Goal: Complete application form

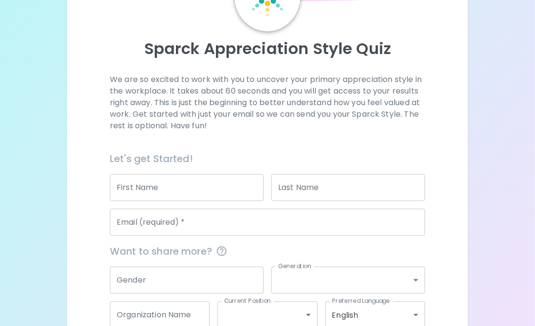
scroll to position [92, 0]
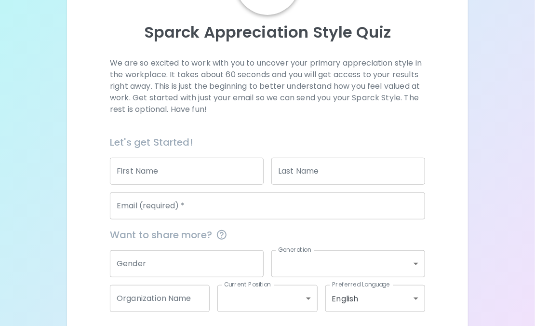
click at [140, 163] on div "First Name First Name" at bounding box center [187, 170] width 154 height 27
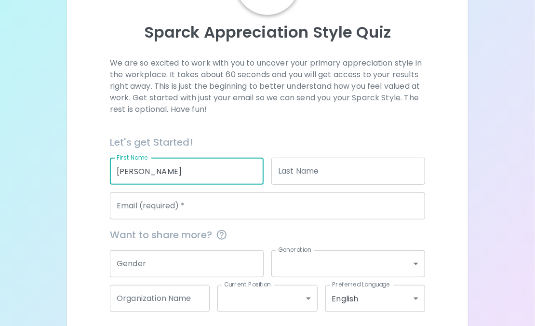
type input "[PERSON_NAME]"
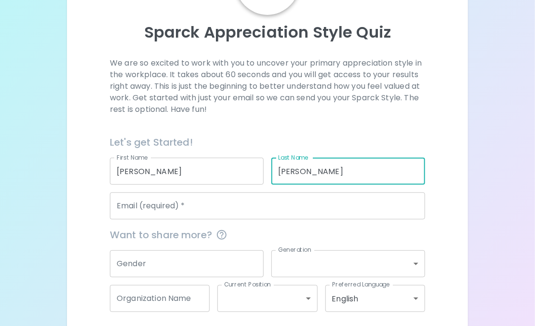
type input "[PERSON_NAME]"
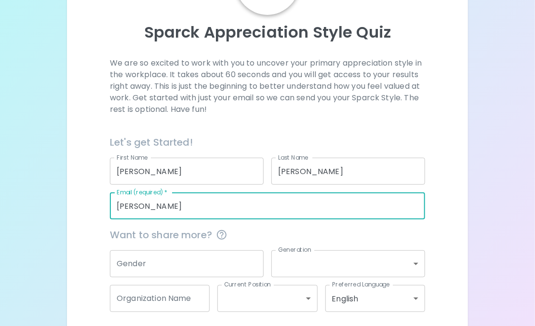
type input "[PERSON_NAME][EMAIL_ADDRESS][DOMAIN_NAME]"
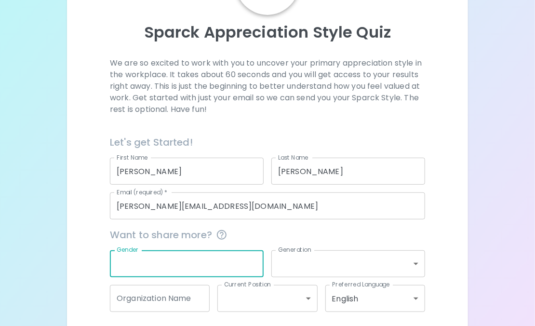
drag, startPoint x: 137, startPoint y: 262, endPoint x: 118, endPoint y: 265, distance: 19.0
click at [118, 265] on input "Gender" at bounding box center [187, 263] width 154 height 27
click at [300, 265] on body "Sparck Appreciation Style Quiz We are so excited to work with you to uncover yo…" at bounding box center [267, 137] width 535 height 459
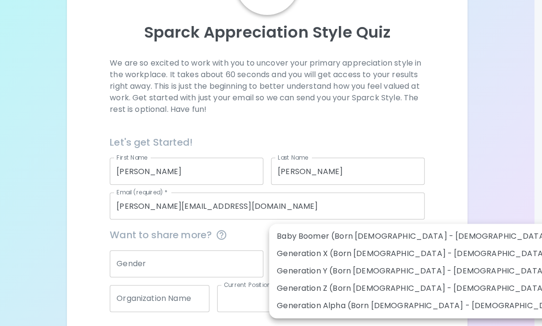
click at [306, 267] on li "Generation Y (Born [DEMOGRAPHIC_DATA] - [DEMOGRAPHIC_DATA])" at bounding box center [422, 270] width 306 height 17
type input "generation_y"
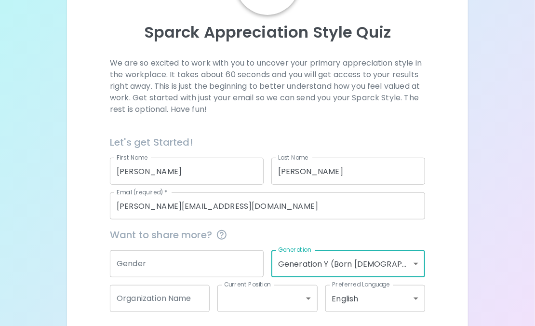
click at [306, 267] on body "Sparck Appreciation Style Quiz We are so excited to work with you to uncover yo…" at bounding box center [267, 137] width 535 height 459
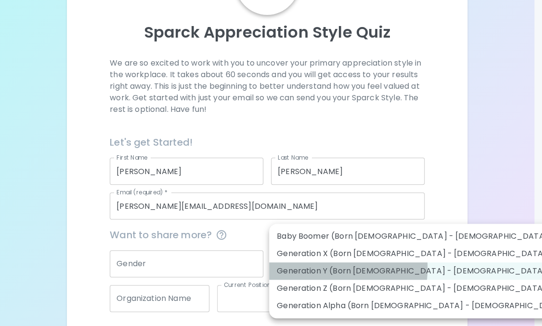
click at [306, 267] on li "Generation Y (Born [DEMOGRAPHIC_DATA] - [DEMOGRAPHIC_DATA])" at bounding box center [422, 270] width 306 height 17
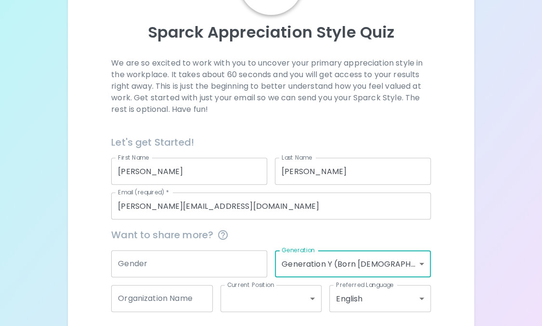
click at [306, 267] on body "Sparck Appreciation Style Quiz We are so excited to work with you to uncover yo…" at bounding box center [271, 137] width 542 height 459
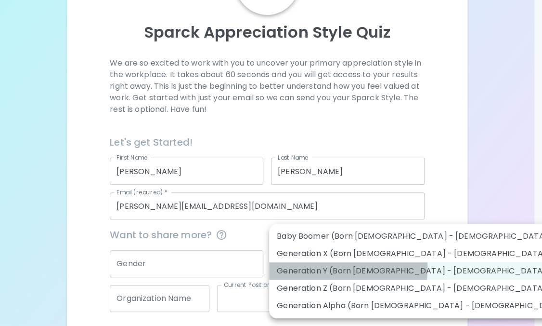
click at [306, 267] on li "Generation Y (Born [DEMOGRAPHIC_DATA] - [DEMOGRAPHIC_DATA])" at bounding box center [422, 270] width 306 height 17
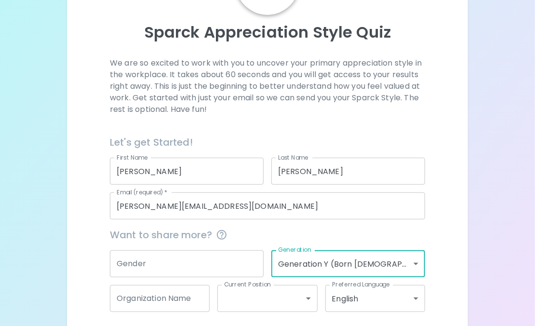
click at [201, 259] on input "Gender" at bounding box center [187, 263] width 154 height 27
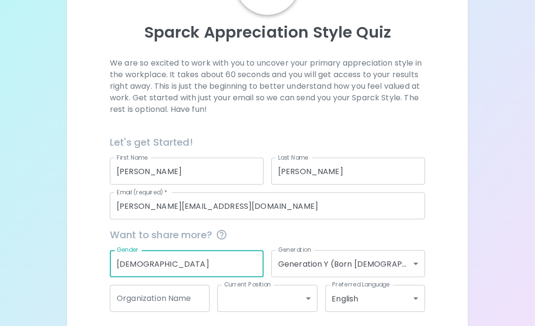
scroll to position [133, 0]
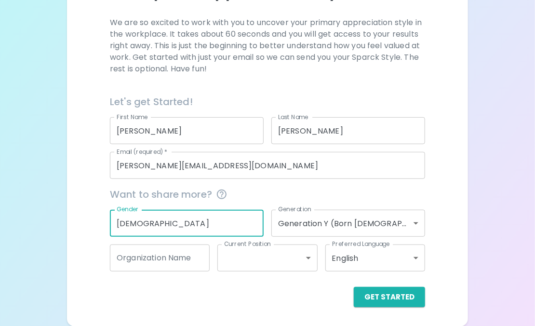
type input "[DEMOGRAPHIC_DATA]"
click at [176, 265] on input "Organization Name" at bounding box center [160, 257] width 100 height 27
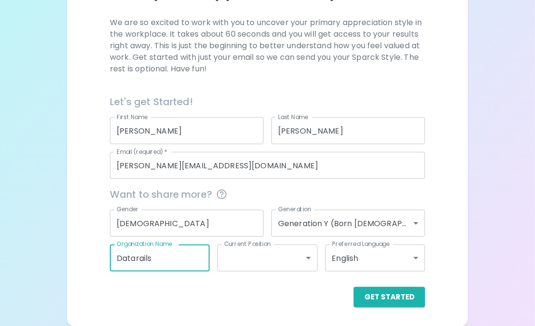
type input "Datarails"
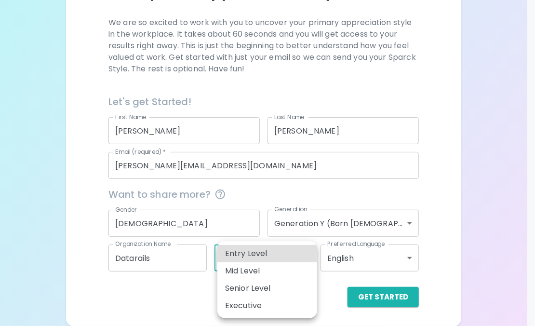
click at [231, 259] on body "Sparck Appreciation Style Quiz We are so excited to work with you to uncover yo…" at bounding box center [267, 96] width 535 height 459
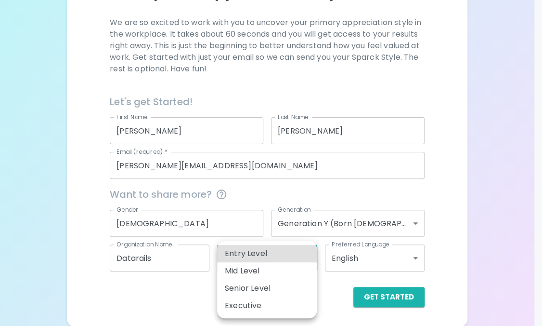
click at [264, 273] on li "Mid Level" at bounding box center [267, 270] width 100 height 17
type input "mid_level"
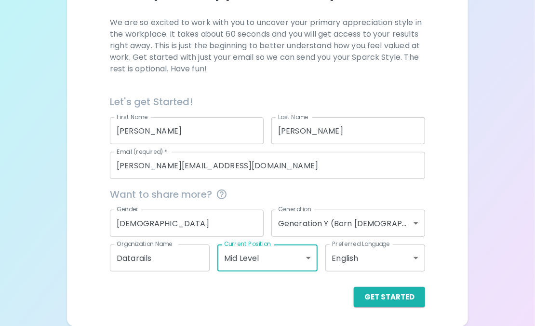
click at [347, 262] on body "Sparck Appreciation Style Quiz We are so excited to work with you to uncover yo…" at bounding box center [267, 96] width 535 height 459
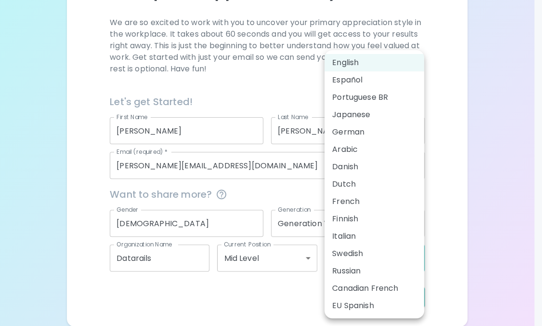
click at [345, 58] on li "English" at bounding box center [375, 62] width 100 height 17
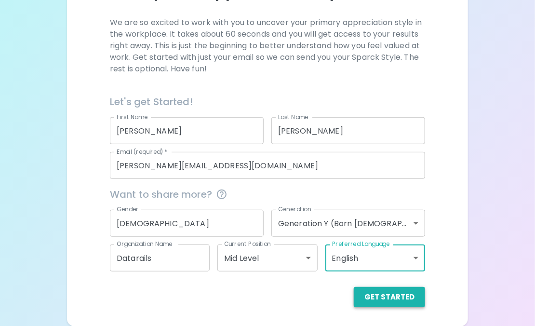
click at [401, 300] on button "Get Started" at bounding box center [389, 297] width 71 height 20
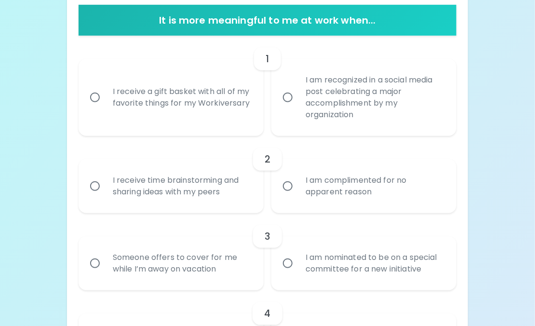
scroll to position [196, 0]
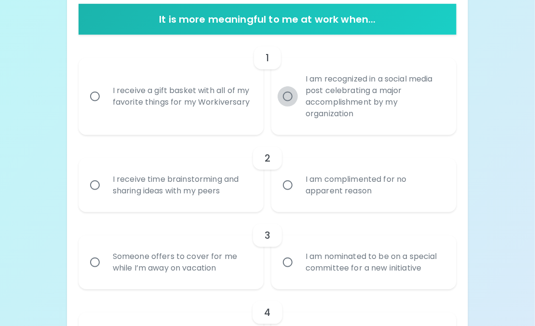
click at [288, 93] on input "I am recognized in a social media post celebrating a major accomplishment by my…" at bounding box center [287, 96] width 20 height 20
radio input "true"
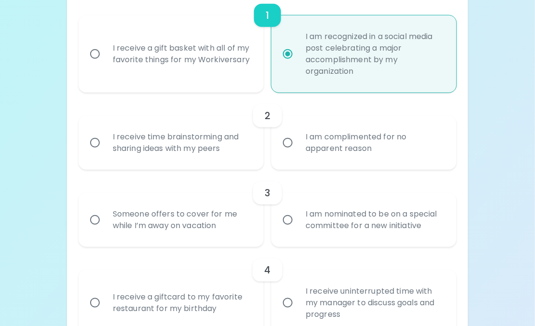
scroll to position [248, 0]
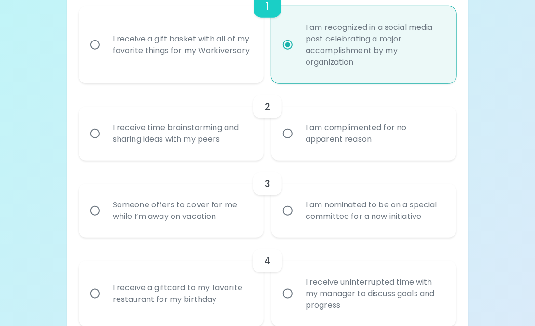
click at [288, 132] on input "I am complimented for no apparent reason" at bounding box center [287, 133] width 20 height 20
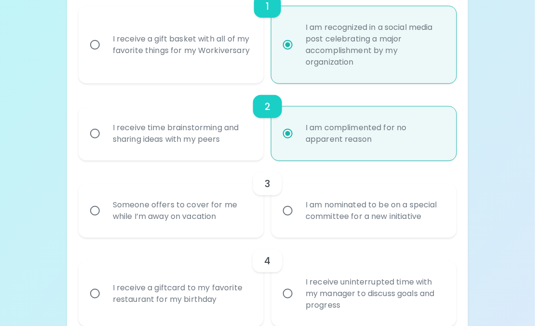
scroll to position [325, 0]
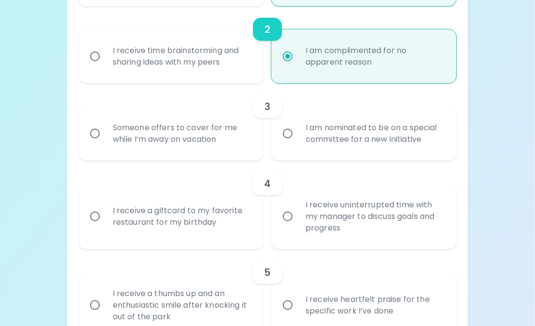
radio input "true"
click at [288, 132] on input "I am nominated to be on a special committee for a new initiative" at bounding box center [287, 133] width 20 height 20
radio input "false"
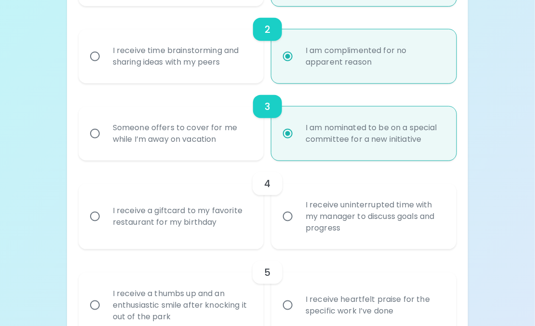
scroll to position [402, 0]
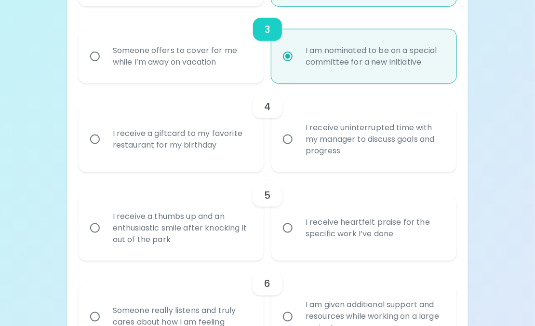
radio input "true"
click at [285, 133] on input "I receive uninterrupted time with my manager to discuss goals and progress" at bounding box center [287, 139] width 20 height 20
radio input "false"
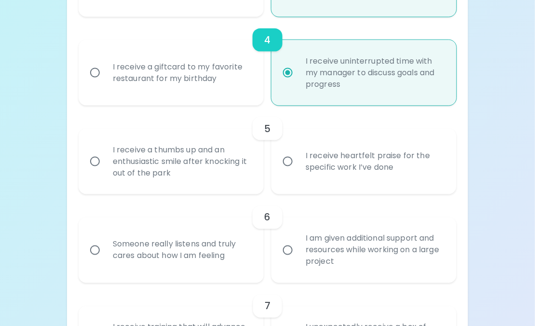
scroll to position [479, 0]
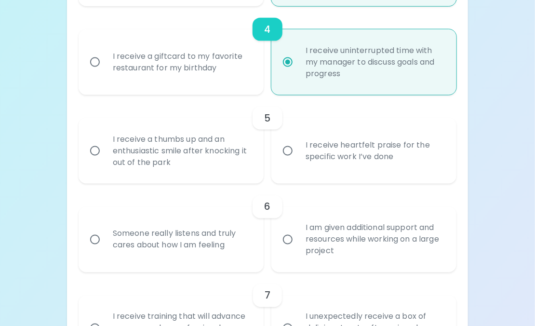
radio input "true"
click at [289, 149] on input "I receive heartfelt praise for the specific work I’ve done" at bounding box center [287, 151] width 20 height 20
radio input "false"
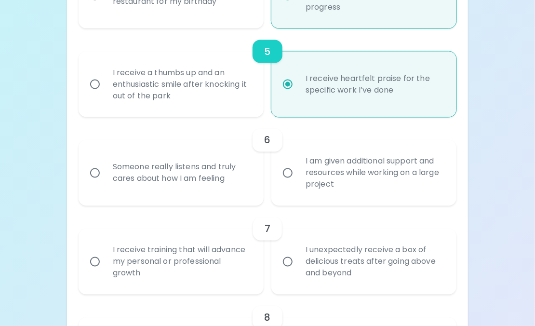
scroll to position [556, 0]
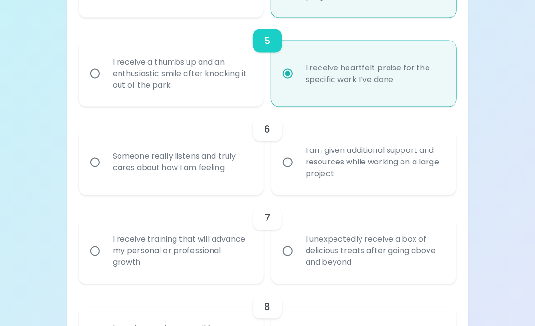
radio input "true"
click at [290, 164] on input "I am given additional support and resources while working on a large project" at bounding box center [287, 162] width 20 height 20
radio input "false"
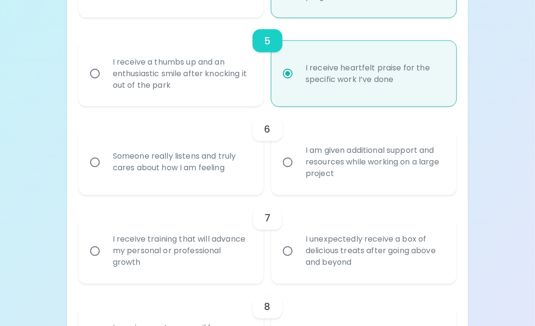
radio input "false"
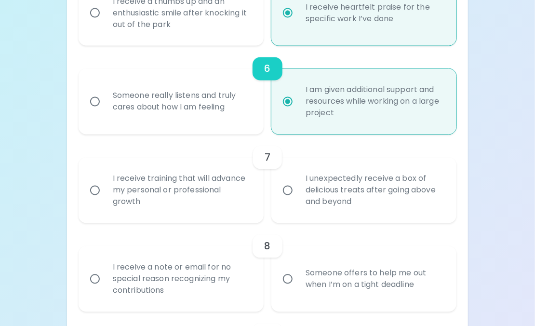
scroll to position [633, 0]
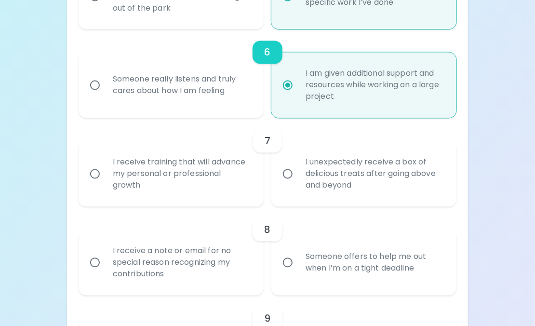
radio input "true"
click at [97, 174] on input "I receive training that will advance my personal or professional growth" at bounding box center [95, 174] width 20 height 20
radio input "false"
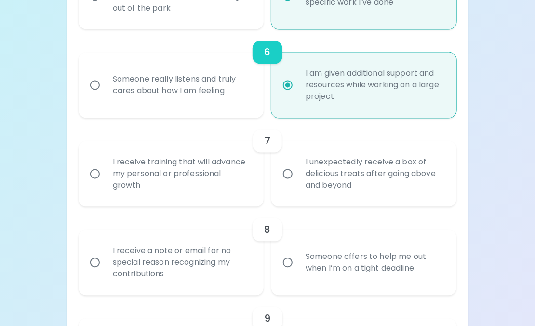
radio input "false"
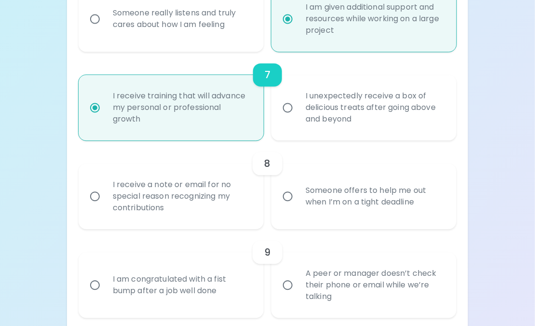
scroll to position [710, 0]
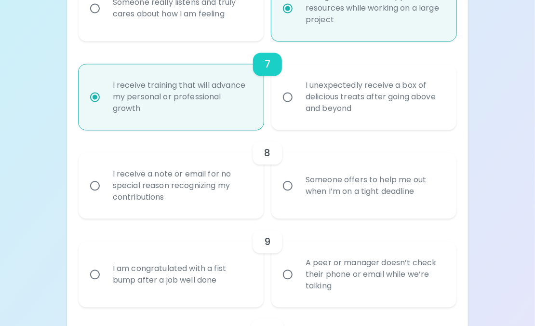
radio input "true"
click at [92, 187] on input "I receive a note or email for no special reason recognizing my contributions" at bounding box center [95, 185] width 20 height 20
radio input "false"
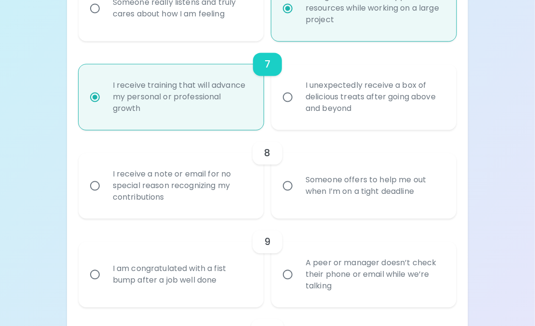
radio input "false"
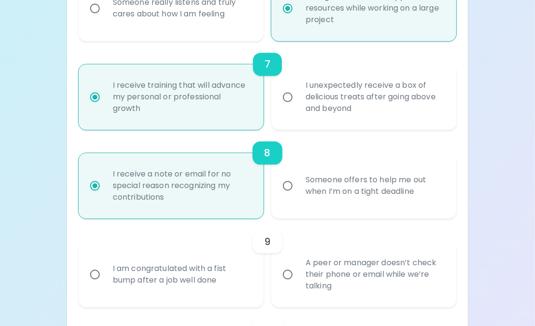
scroll to position [787, 0]
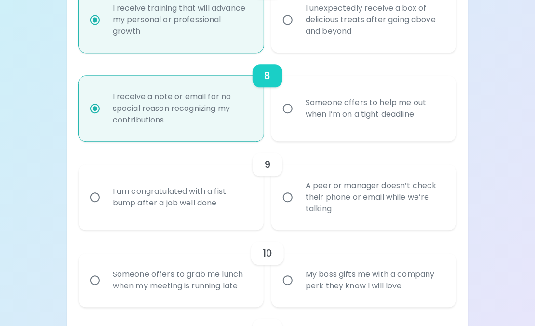
radio input "true"
click at [286, 198] on input "A peer or manager doesn’t check their phone or email while we’re talking" at bounding box center [287, 197] width 20 height 20
radio input "false"
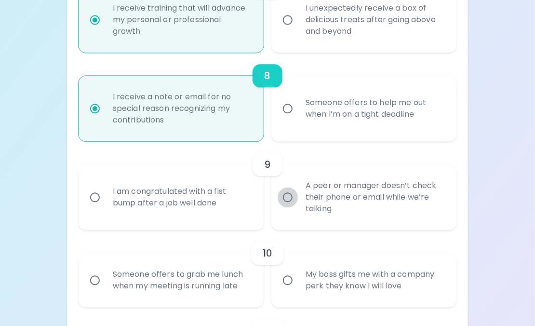
radio input "false"
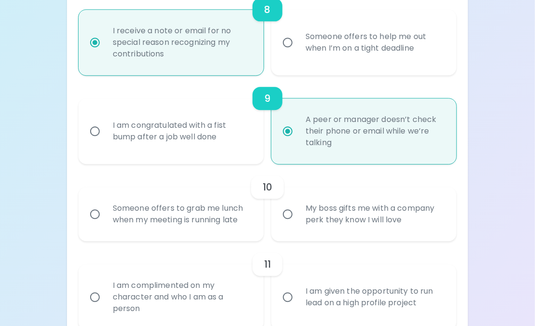
scroll to position [864, 0]
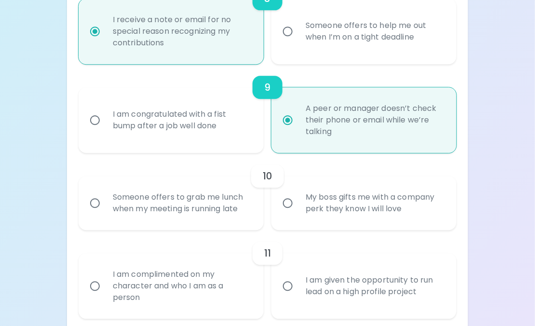
radio input "true"
click at [286, 198] on input "My boss gifts me with a company perk they know I will love" at bounding box center [287, 203] width 20 height 20
radio input "false"
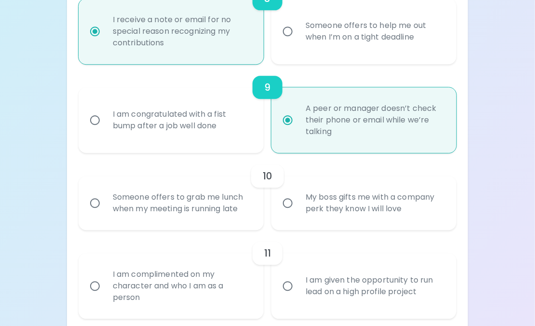
radio input "false"
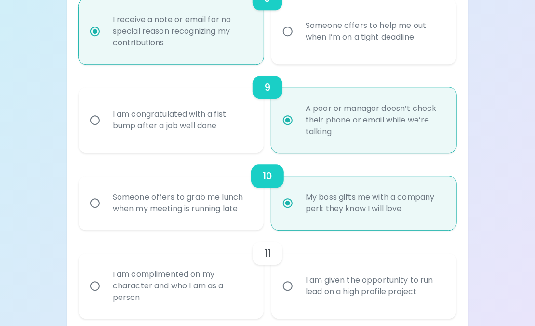
scroll to position [941, 0]
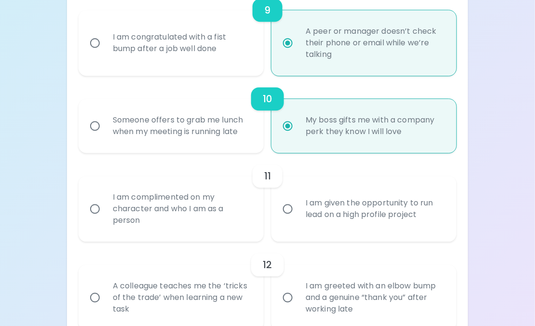
radio input "true"
click at [98, 210] on input "I am complimented on my character and who I am as a person" at bounding box center [95, 208] width 20 height 20
radio input "false"
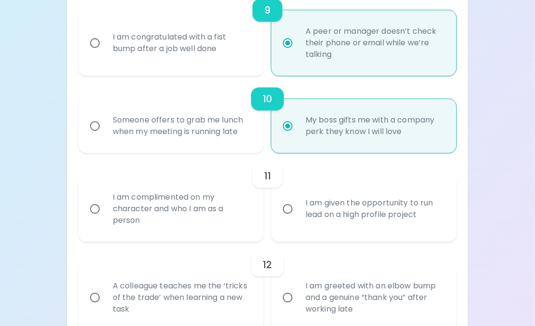
radio input "false"
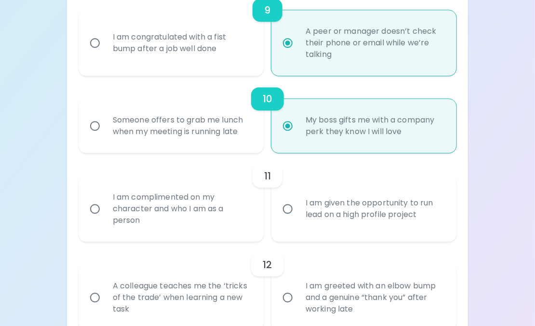
radio input "false"
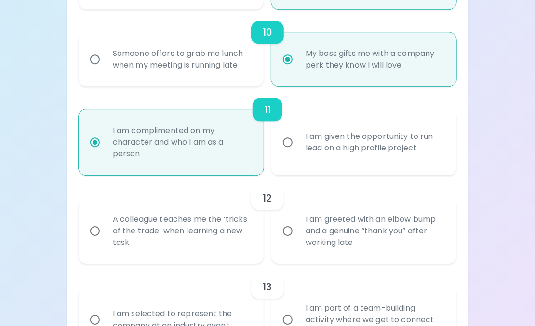
scroll to position [1018, 0]
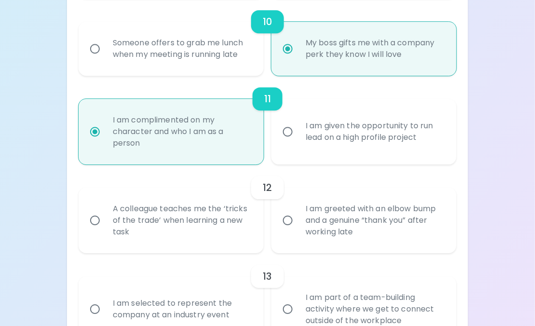
radio input "true"
click at [92, 217] on input "A colleague teaches me the ‘tricks of the trade’ when learning a new task" at bounding box center [95, 220] width 20 height 20
radio input "false"
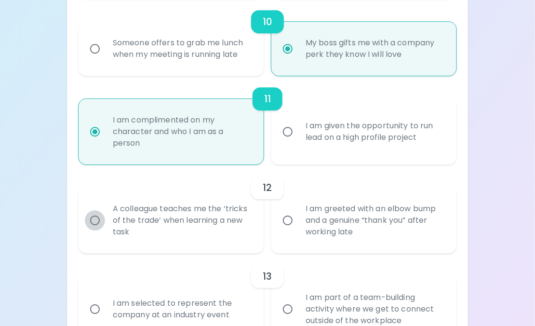
radio input "false"
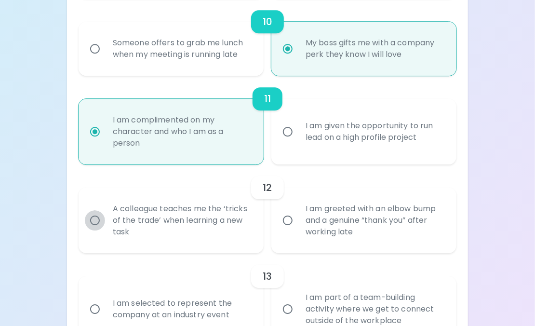
radio input "false"
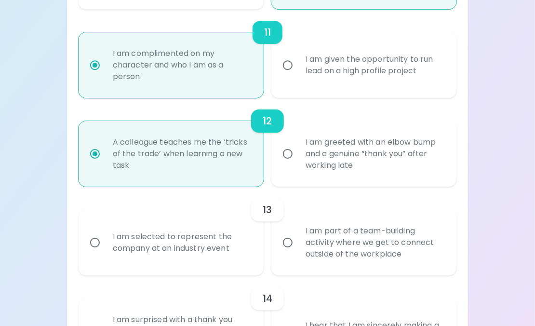
scroll to position [1095, 0]
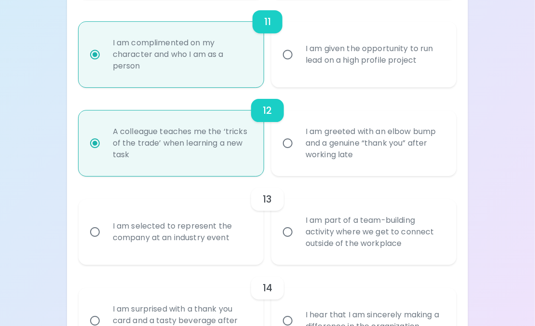
radio input "true"
click at [98, 231] on input "I am selected to represent the company at an industry event" at bounding box center [95, 232] width 20 height 20
radio input "false"
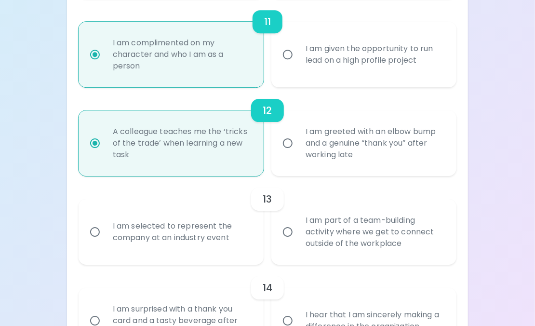
radio input "false"
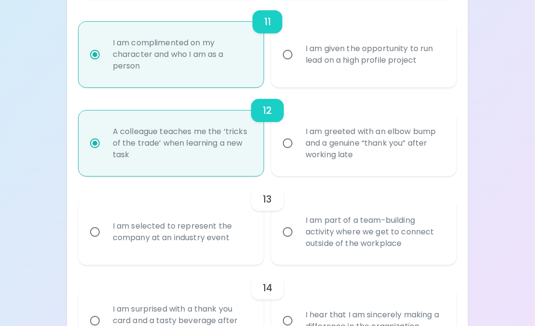
radio input "false"
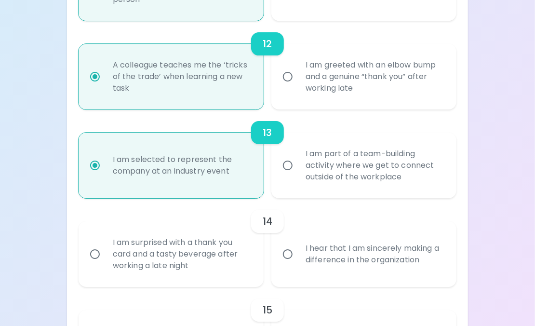
scroll to position [1172, 0]
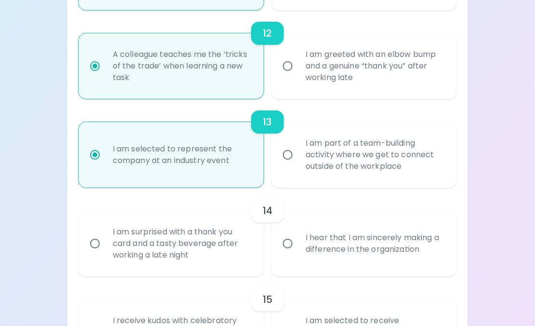
radio input "true"
click at [291, 241] on input "I hear that I am sincerely making a difference in the organization" at bounding box center [287, 243] width 20 height 20
radio input "false"
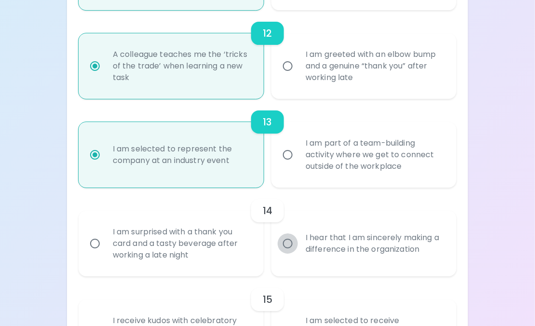
radio input "false"
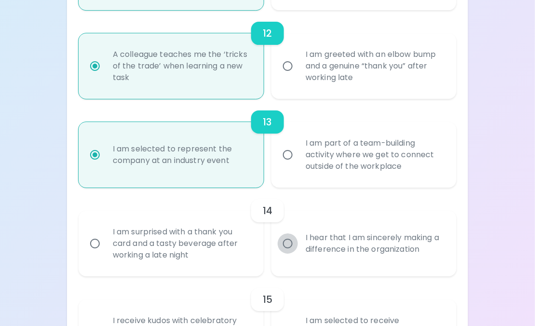
radio input "false"
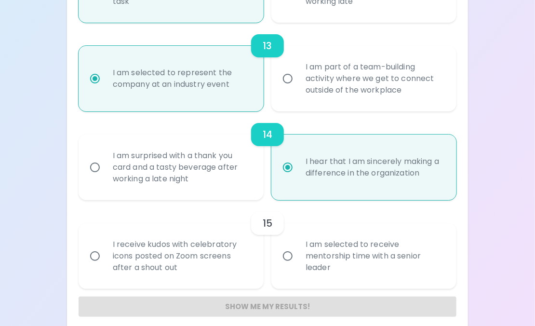
scroll to position [1249, 0]
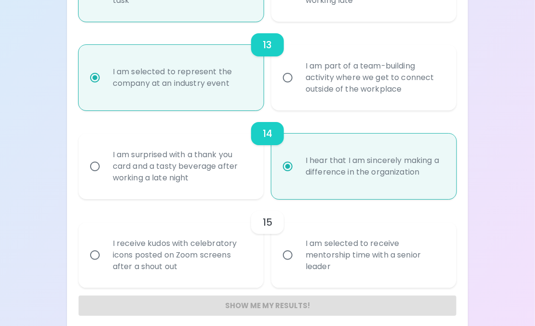
radio input "true"
click at [288, 252] on input "I am selected to receive mentorship time with a senior leader" at bounding box center [287, 255] width 20 height 20
radio input "false"
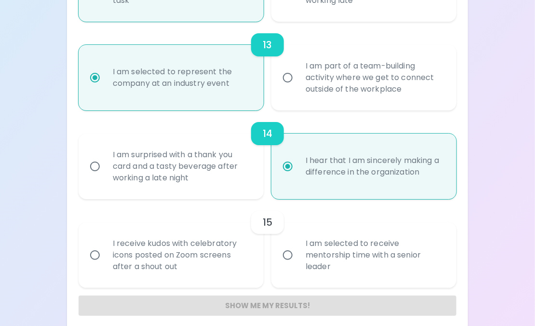
radio input "false"
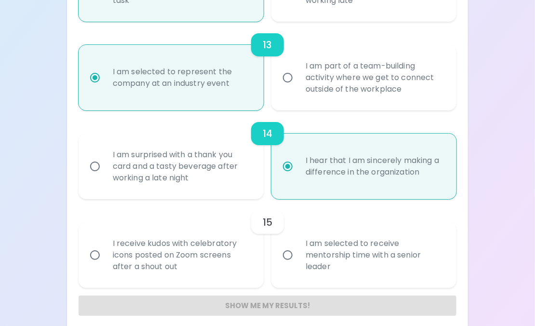
radio input "false"
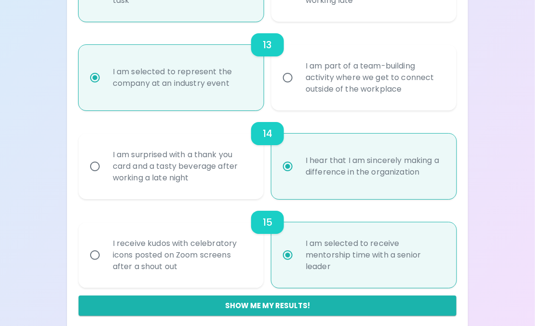
scroll to position [1258, 0]
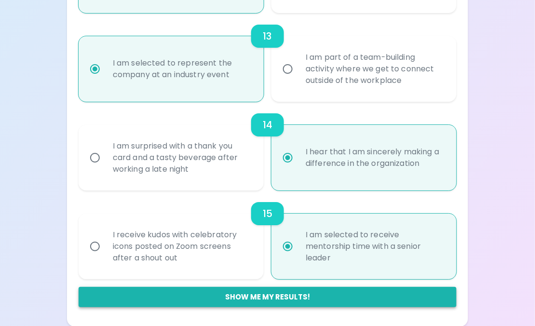
radio input "true"
click at [268, 293] on button "Show me my results!" at bounding box center [268, 297] width 378 height 20
radio input "false"
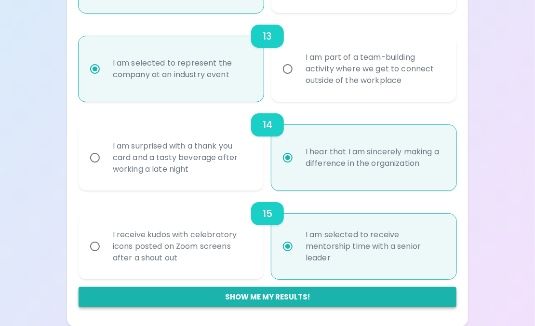
radio input "false"
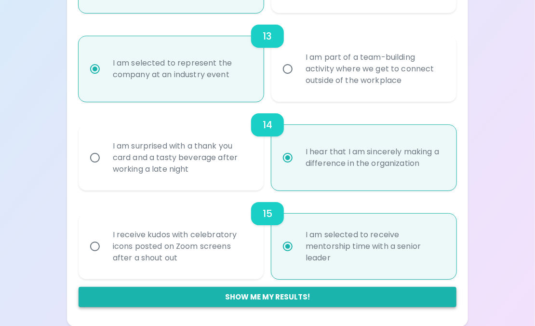
radio input "false"
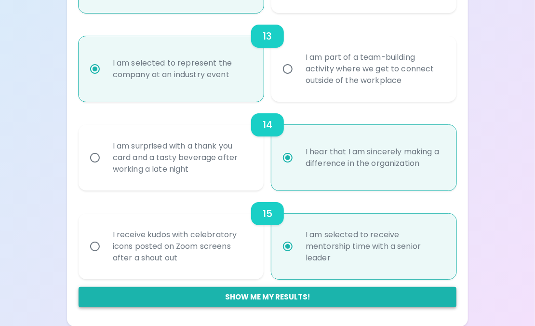
radio input "false"
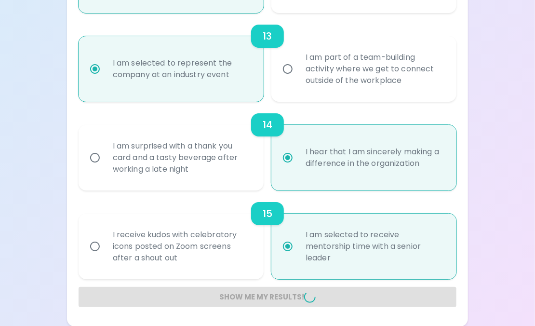
radio input "false"
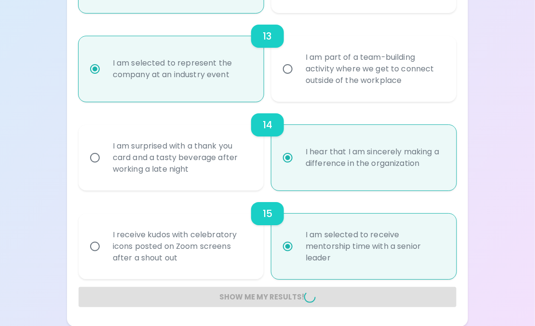
radio input "false"
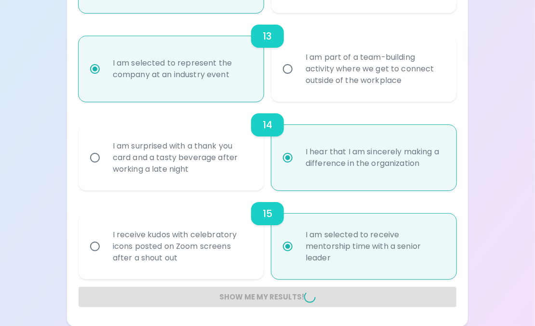
radio input "false"
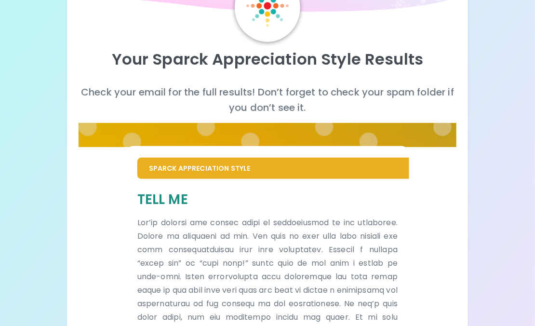
scroll to position [0, 0]
